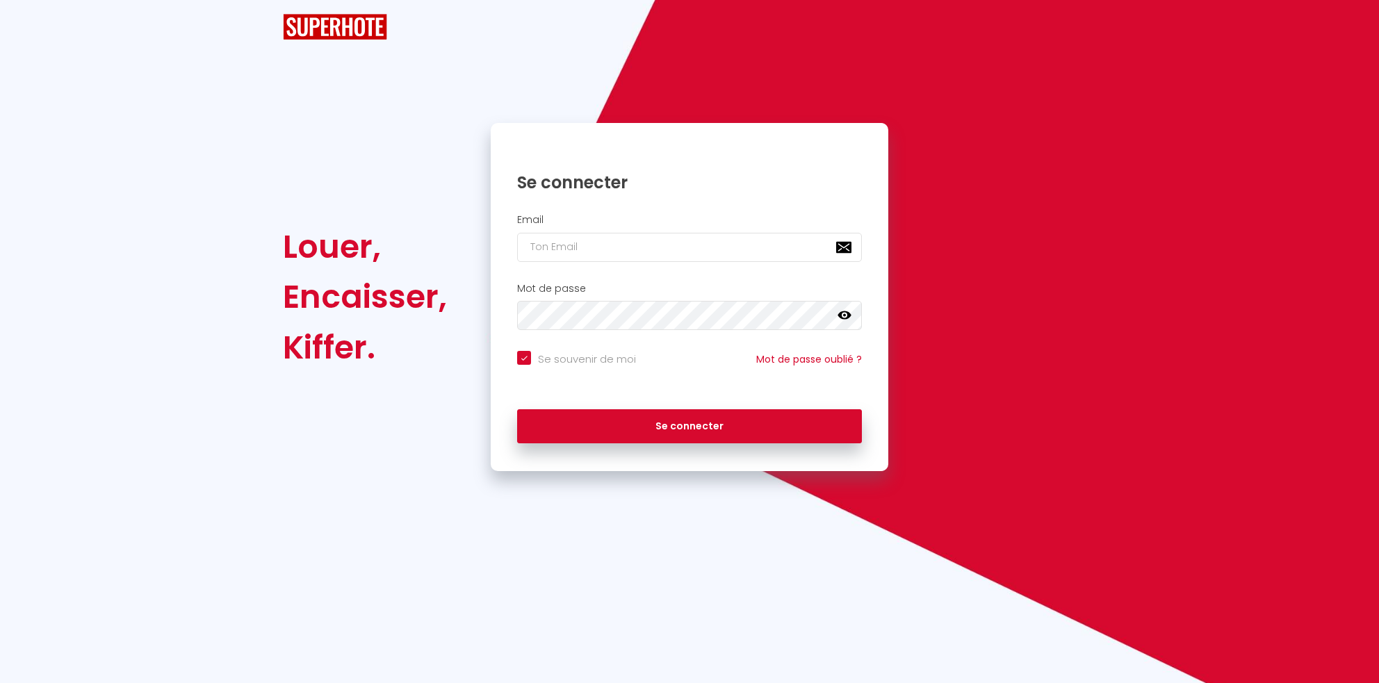
checkbox input "true"
